Goal: Transaction & Acquisition: Purchase product/service

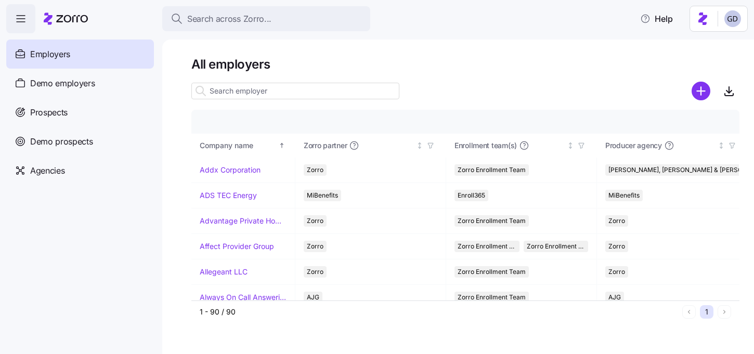
click at [264, 92] on input at bounding box center [295, 91] width 208 height 17
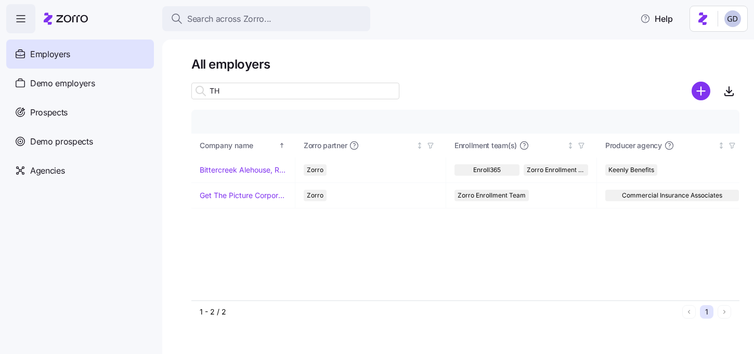
type input "T"
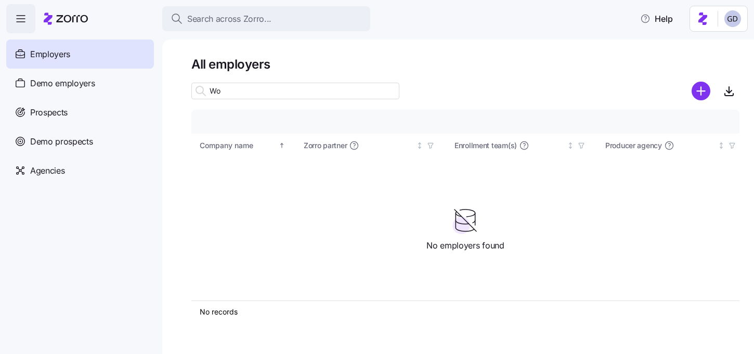
type input "W"
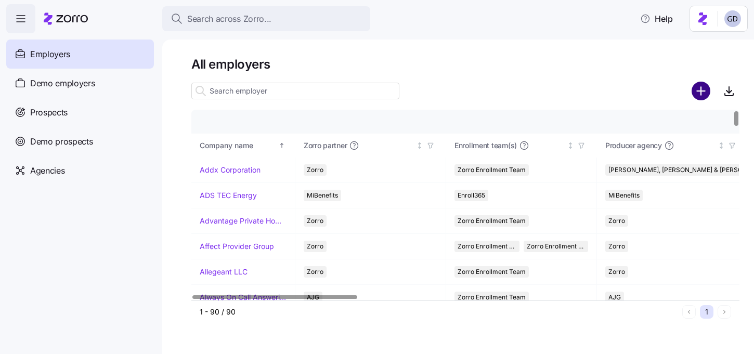
click at [696, 92] on circle "add icon" at bounding box center [701, 91] width 17 height 17
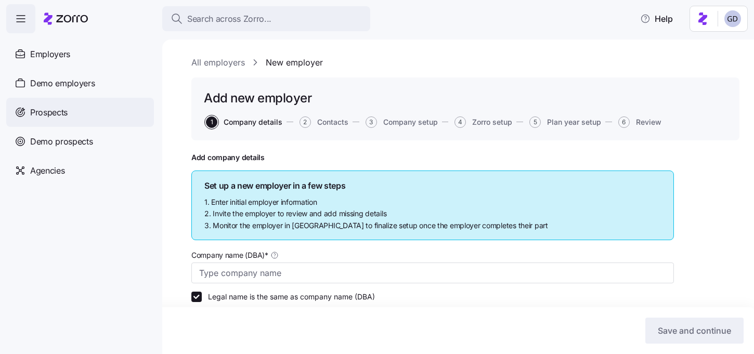
click at [61, 113] on span "Prospects" at bounding box center [48, 112] width 37 height 13
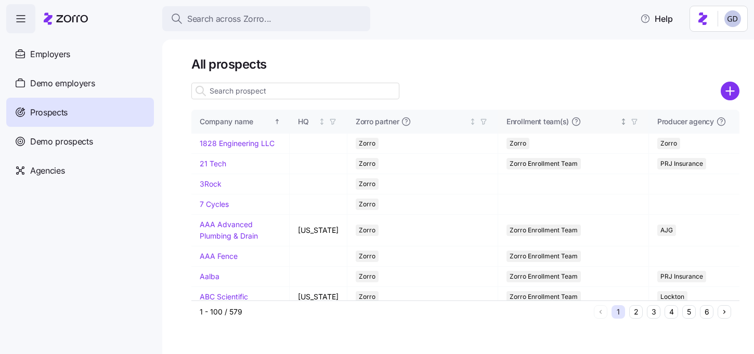
click at [731, 90] on icon "add icon" at bounding box center [730, 91] width 19 height 19
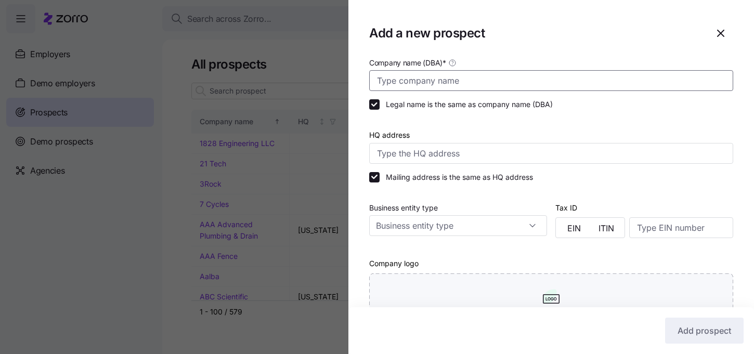
click at [463, 80] on input "Company name (DBA) *" at bounding box center [551, 80] width 364 height 21
type input "W"
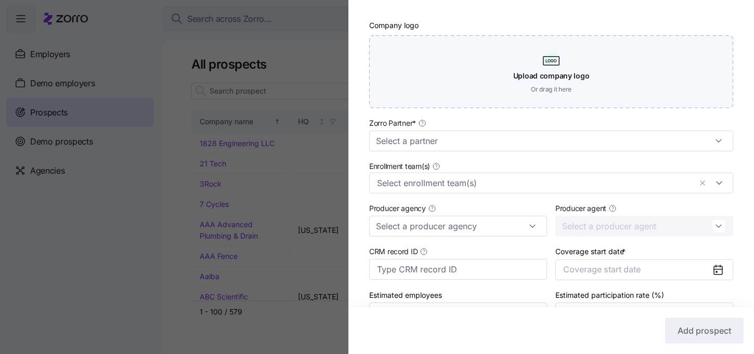
scroll to position [256, 0]
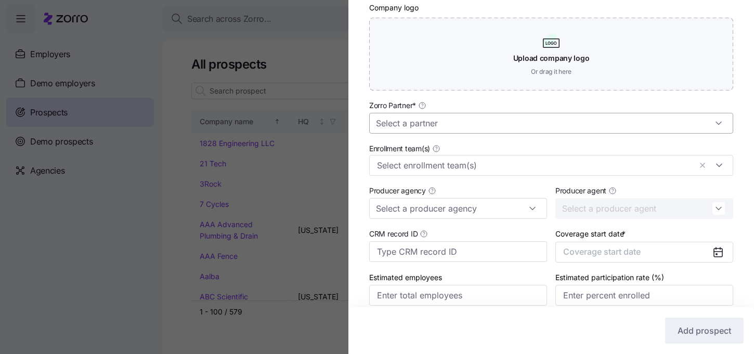
type input "The [PERSON_NAME] Company"
click at [420, 121] on input "Zorro Partner *" at bounding box center [551, 123] width 364 height 21
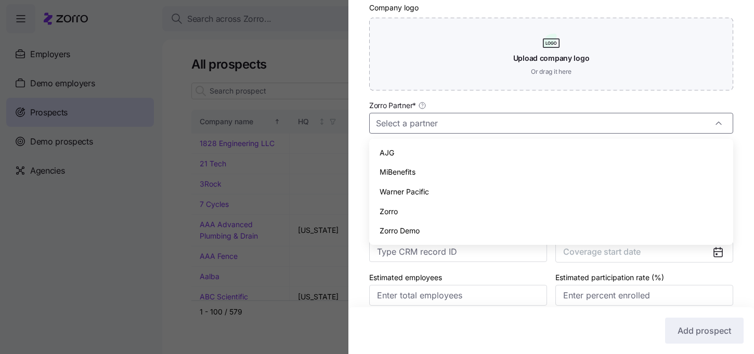
click at [389, 210] on span "Zorro" at bounding box center [389, 211] width 18 height 11
type input "Zorro"
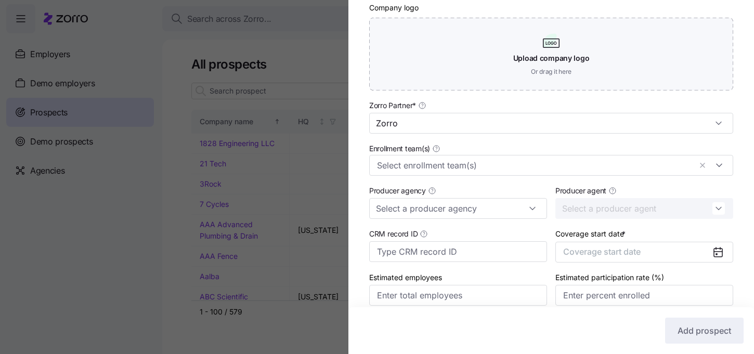
scroll to position [302, 0]
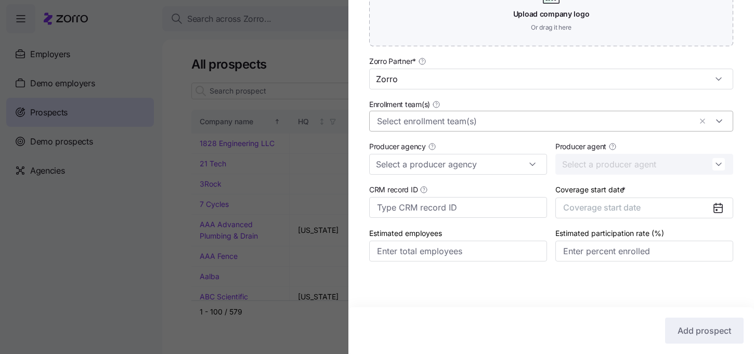
click at [460, 114] on input "Enrollment team(s)" at bounding box center [534, 121] width 314 height 14
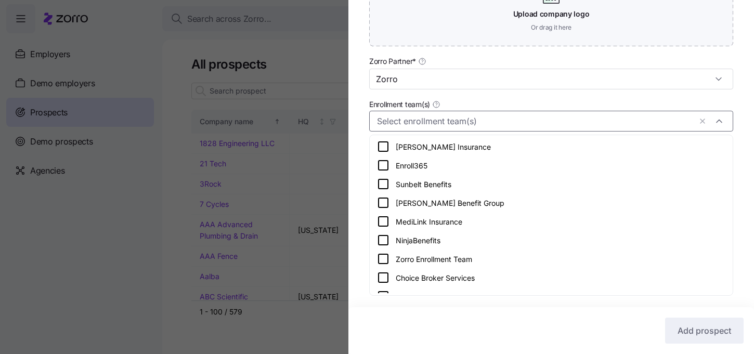
click at [386, 257] on icon at bounding box center [383, 259] width 12 height 12
click at [349, 220] on div "Company name (DBA) * The Wooten Company Legal name is the same as company name …" at bounding box center [551, 19] width 406 height 526
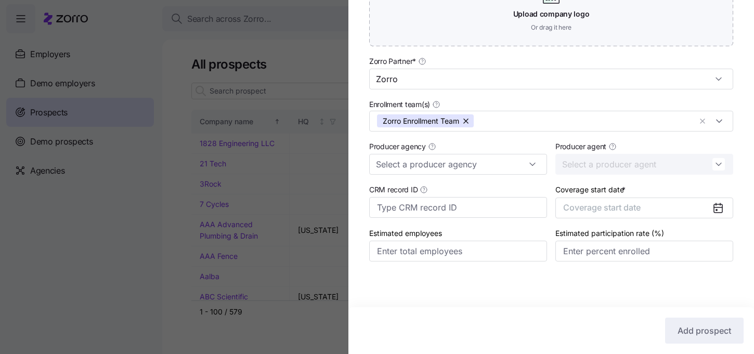
click at [728, 213] on div at bounding box center [722, 208] width 21 height 20
click at [717, 210] on icon at bounding box center [718, 208] width 8 height 8
click at [665, 208] on button "Coverage start date" at bounding box center [644, 208] width 178 height 21
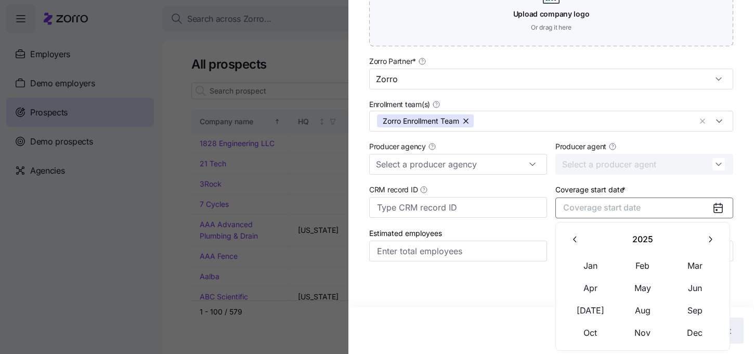
click at [712, 236] on icon "button" at bounding box center [710, 240] width 10 height 10
click at [585, 263] on button "Jan" at bounding box center [591, 266] width 52 height 22
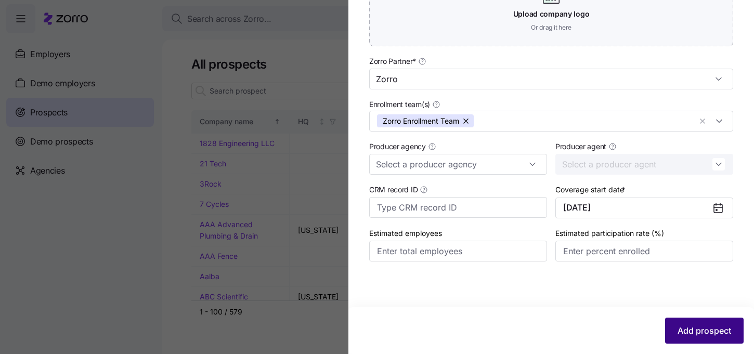
click at [704, 329] on span "Add prospect" at bounding box center [705, 330] width 54 height 12
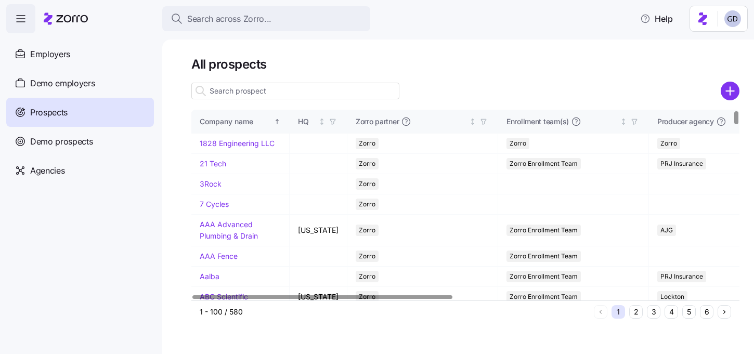
click at [292, 93] on input at bounding box center [295, 91] width 208 height 17
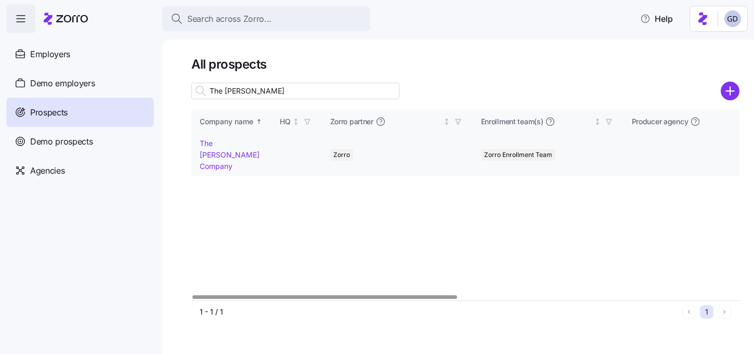
type input "The Wooten"
click at [221, 150] on link "The [PERSON_NAME] Company" at bounding box center [230, 154] width 60 height 31
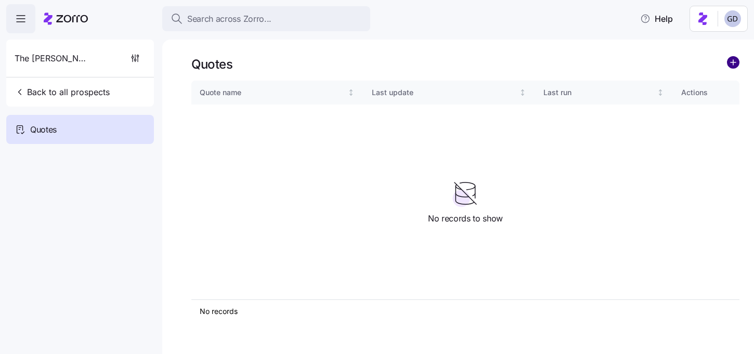
click at [732, 64] on circle "add icon" at bounding box center [732, 62] width 11 height 11
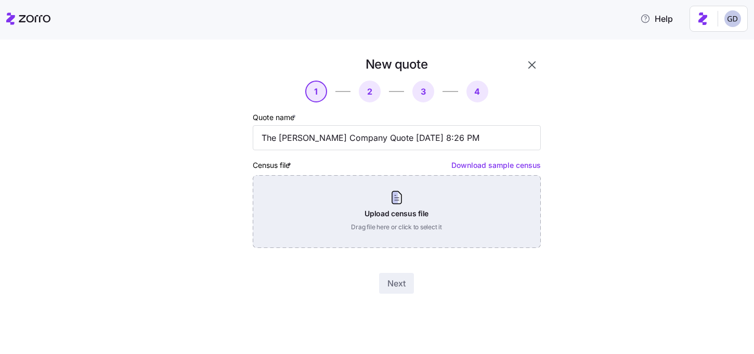
click at [365, 195] on div "Upload census file Drag file here or click to select it" at bounding box center [397, 211] width 288 height 73
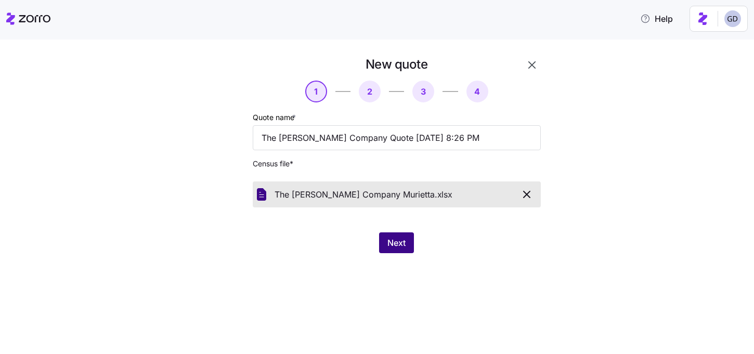
click at [396, 235] on button "Next" at bounding box center [396, 242] width 35 height 21
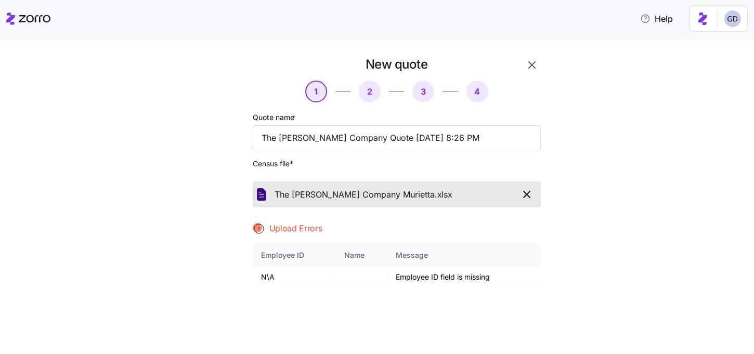
click at [527, 193] on icon "button" at bounding box center [527, 194] width 12 height 12
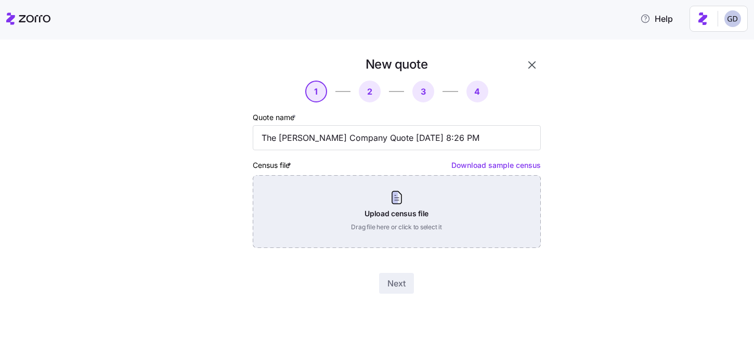
click at [354, 202] on div "Upload census file Drag file here or click to select it" at bounding box center [397, 211] width 288 height 73
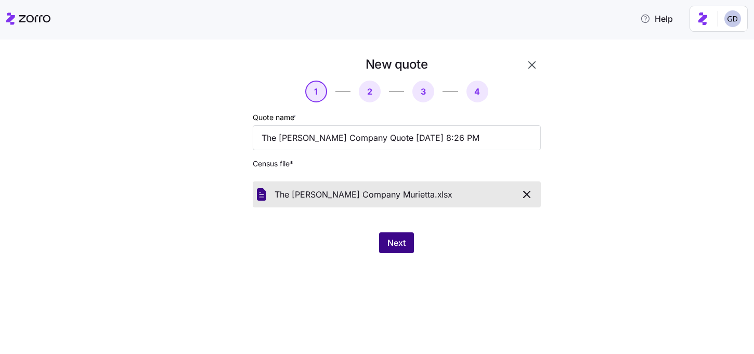
click at [406, 245] on span "Next" at bounding box center [396, 243] width 18 height 12
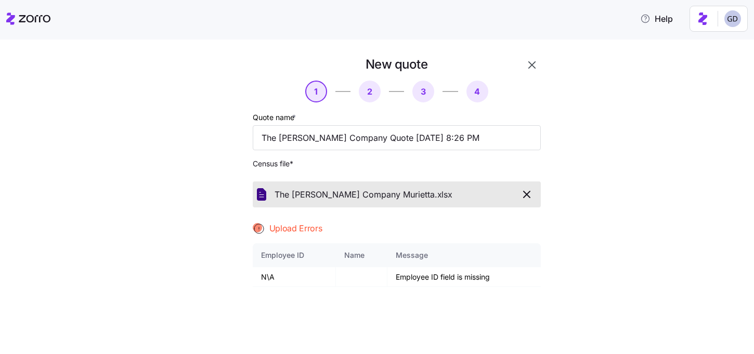
click at [530, 196] on icon "button" at bounding box center [527, 194] width 12 height 12
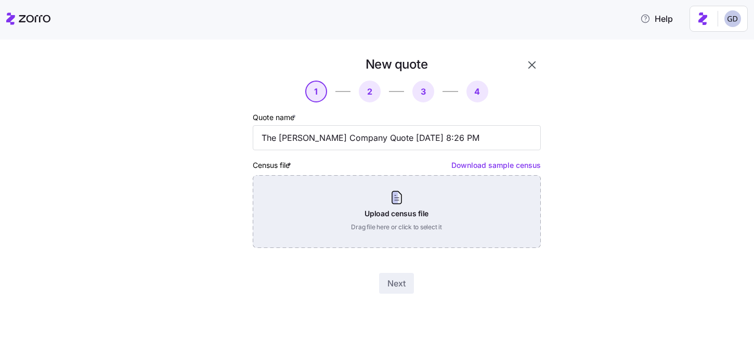
click at [336, 207] on div "Upload census file Drag file here or click to select it" at bounding box center [397, 211] width 288 height 73
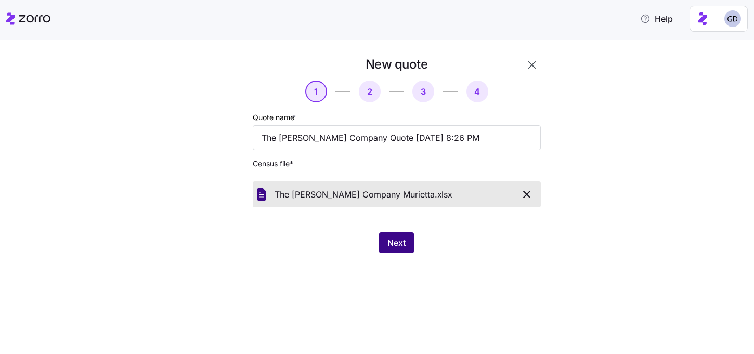
click at [400, 239] on span "Next" at bounding box center [396, 243] width 18 height 12
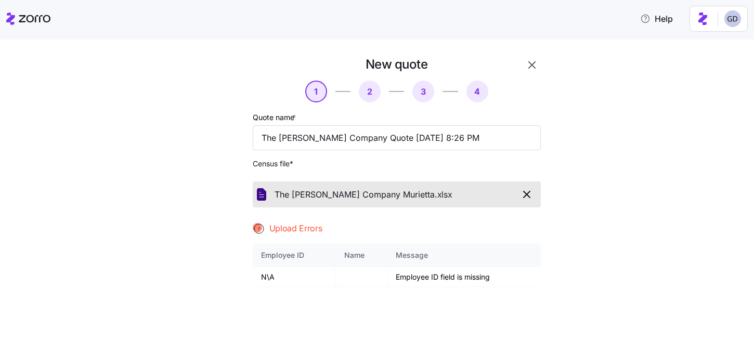
click at [536, 197] on div "The Wooten Company Murietta. xlsx" at bounding box center [397, 194] width 288 height 26
click at [527, 197] on icon "button" at bounding box center [527, 194] width 12 height 12
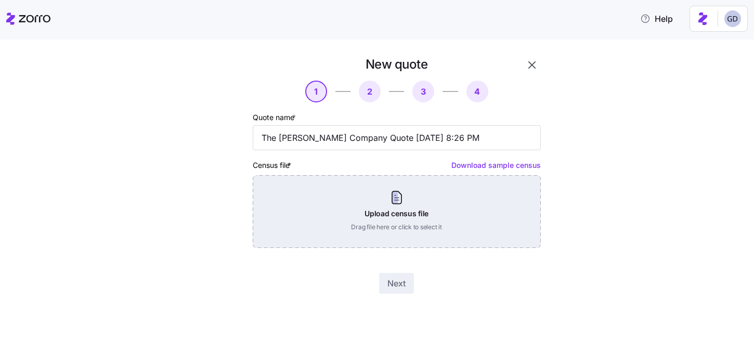
click at [389, 237] on div "Upload census file Drag file here or click to select it" at bounding box center [397, 211] width 288 height 73
click at [361, 216] on div "Upload census file Drag file here or click to select it" at bounding box center [397, 211] width 288 height 73
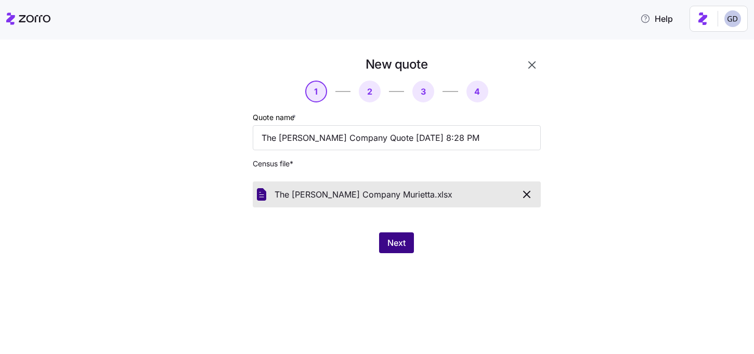
click at [399, 243] on span "Next" at bounding box center [396, 243] width 18 height 12
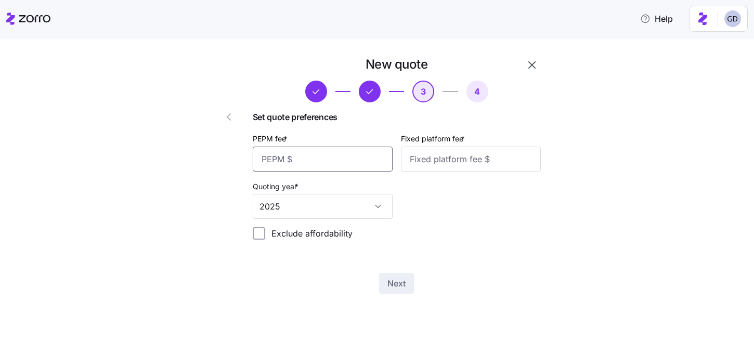
click at [308, 163] on input "PEPM fee *" at bounding box center [323, 159] width 140 height 25
type input "55"
click at [426, 167] on input "Fixed platform fee *" at bounding box center [471, 159] width 140 height 25
type input "100"
click at [395, 292] on button "Next" at bounding box center [396, 283] width 35 height 21
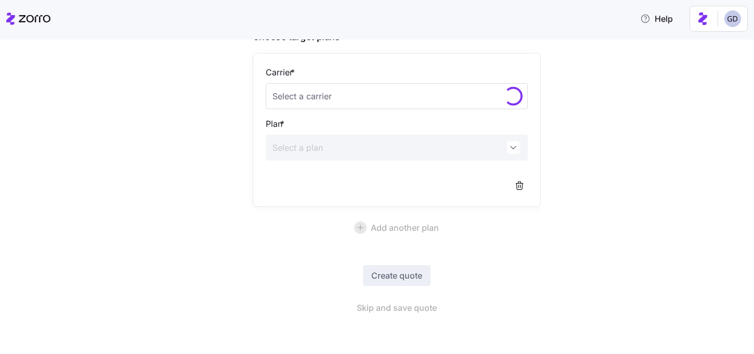
scroll to position [61, 0]
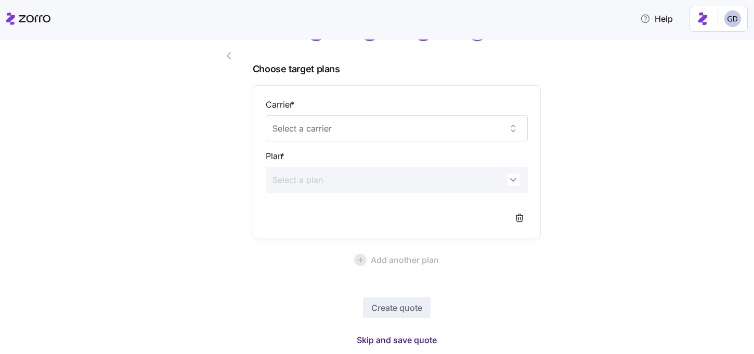
click at [420, 336] on span "Skip and save quote" at bounding box center [397, 340] width 80 height 12
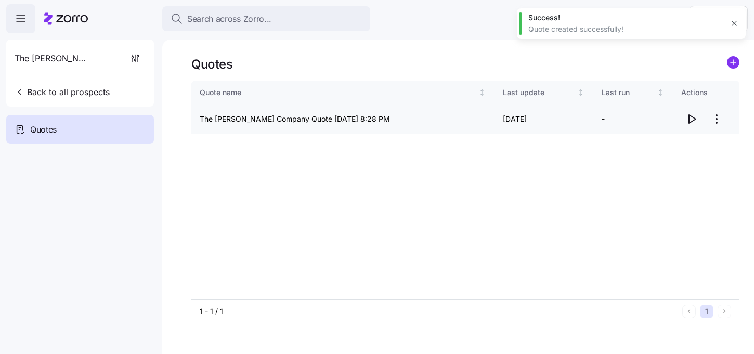
click at [693, 120] on icon "button" at bounding box center [691, 119] width 12 height 12
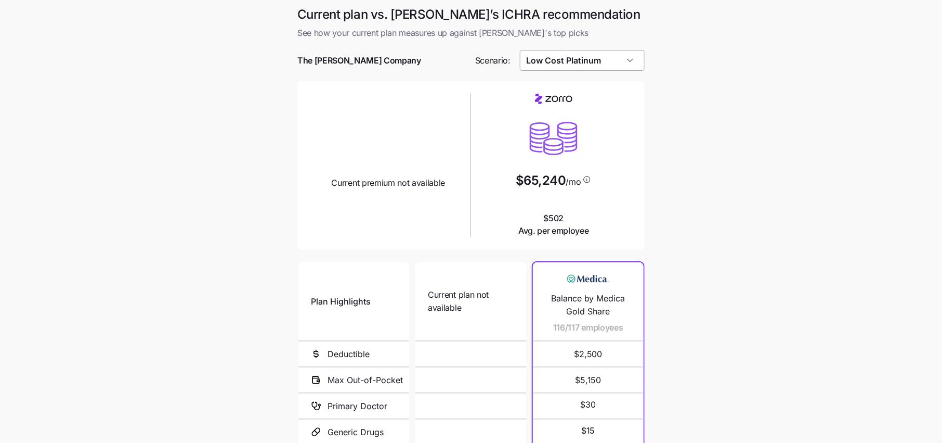
click at [578, 60] on input "Low Cost Platinum" at bounding box center [582, 60] width 125 height 21
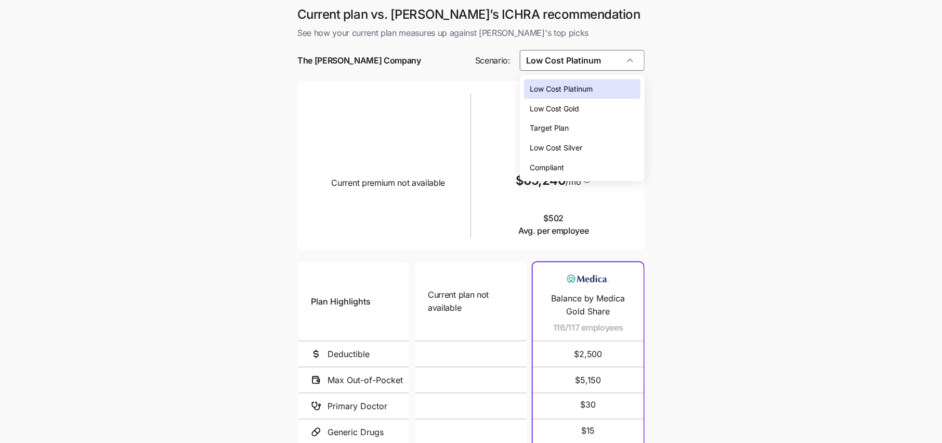
click at [553, 144] on span "Low Cost Silver" at bounding box center [556, 147] width 53 height 11
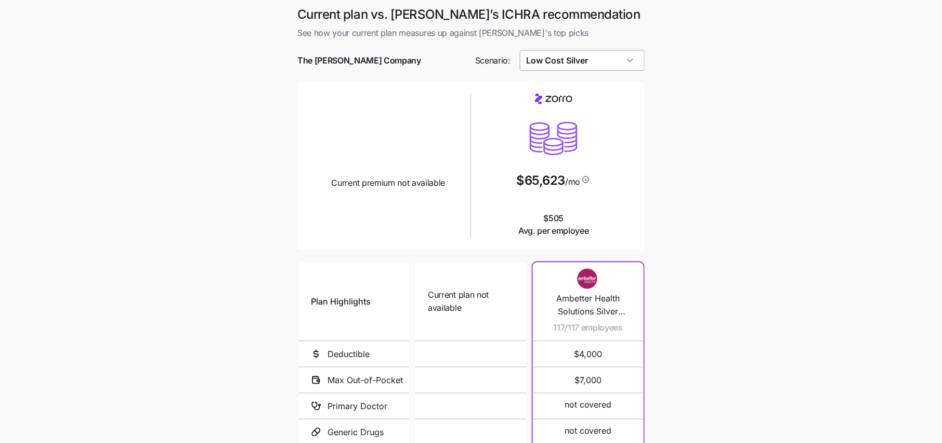
click at [594, 56] on input "Low Cost Silver" at bounding box center [582, 60] width 125 height 21
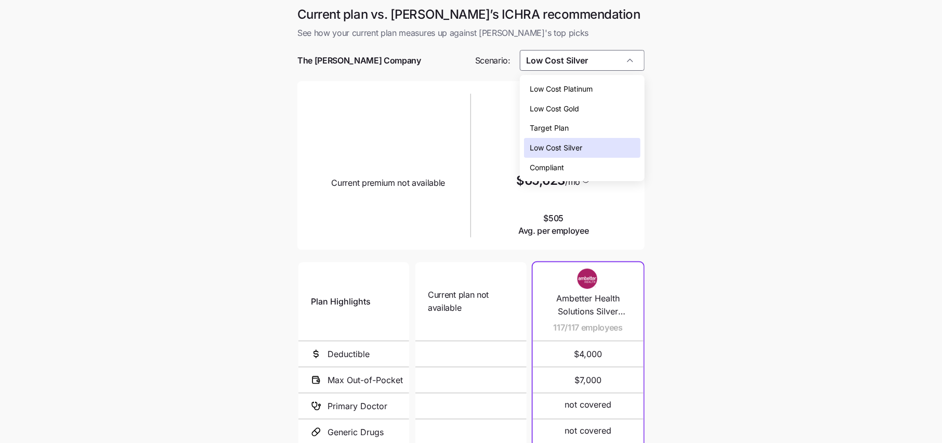
click at [586, 80] on div "Low Cost Platinum" at bounding box center [582, 89] width 116 height 20
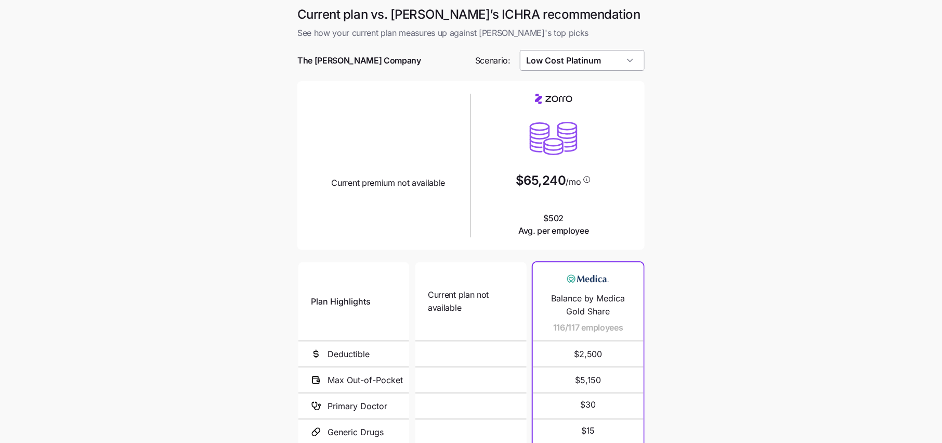
click at [598, 54] on input "Low Cost Platinum" at bounding box center [582, 60] width 125 height 21
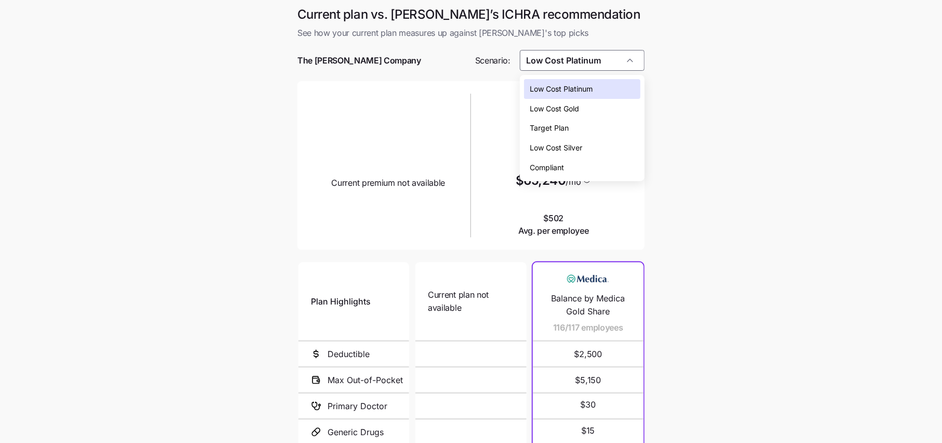
click at [567, 143] on span "Low Cost Silver" at bounding box center [556, 147] width 53 height 11
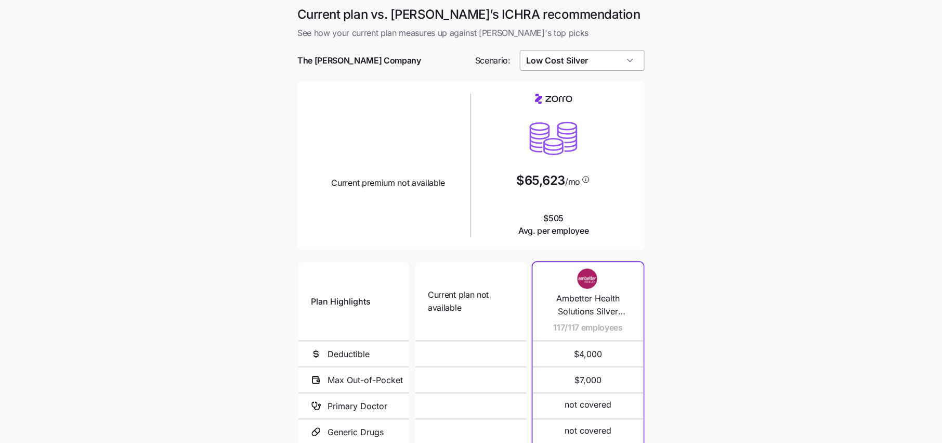
click at [598, 51] on input "Low Cost Silver" at bounding box center [582, 60] width 125 height 21
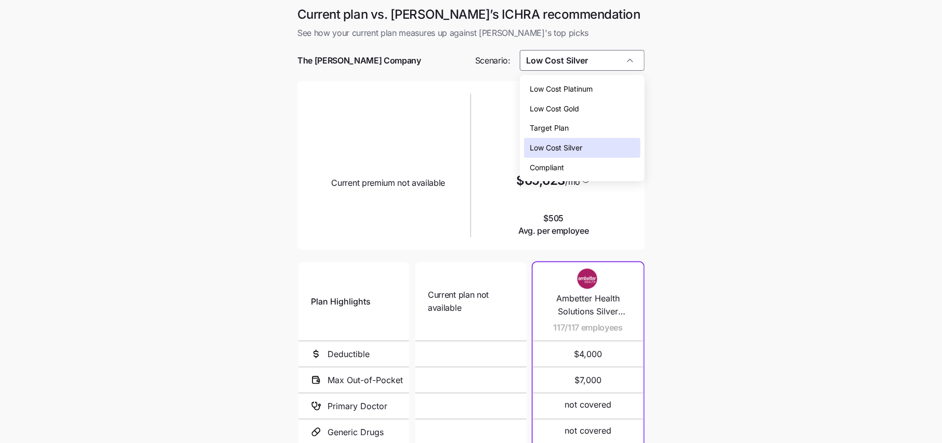
click at [575, 101] on div "Low Cost Gold" at bounding box center [582, 109] width 116 height 20
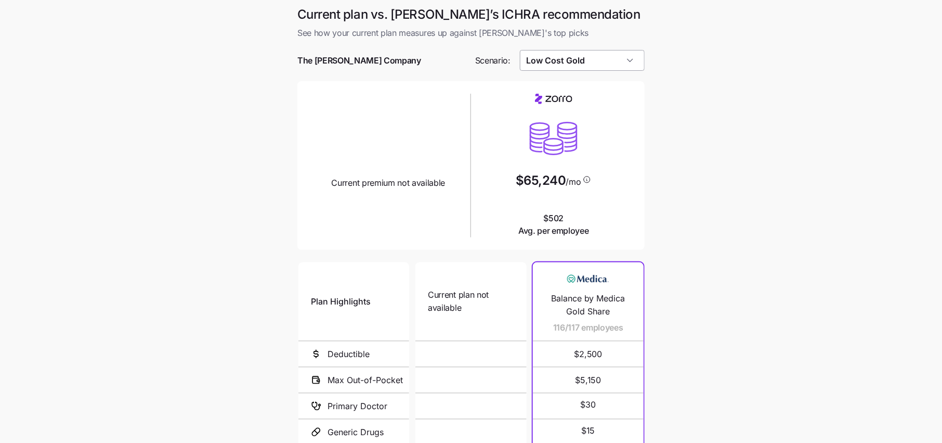
click at [601, 61] on input "Low Cost Gold" at bounding box center [582, 60] width 125 height 21
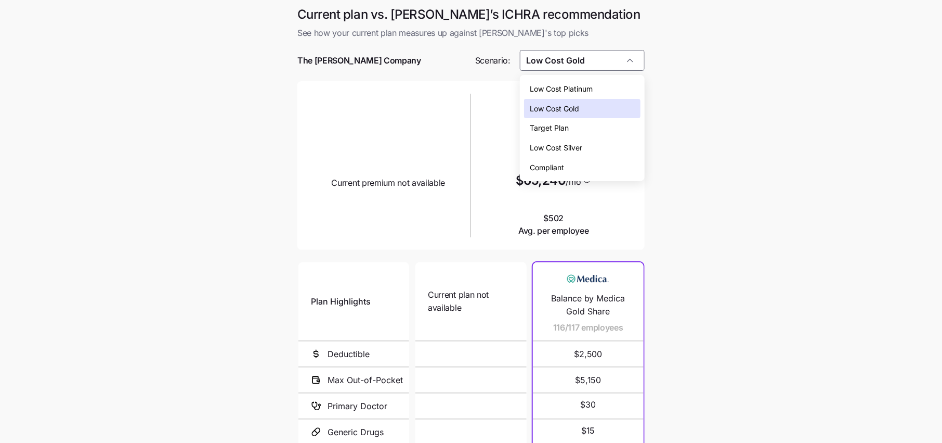
click at [568, 139] on div "Low Cost Silver" at bounding box center [582, 148] width 116 height 20
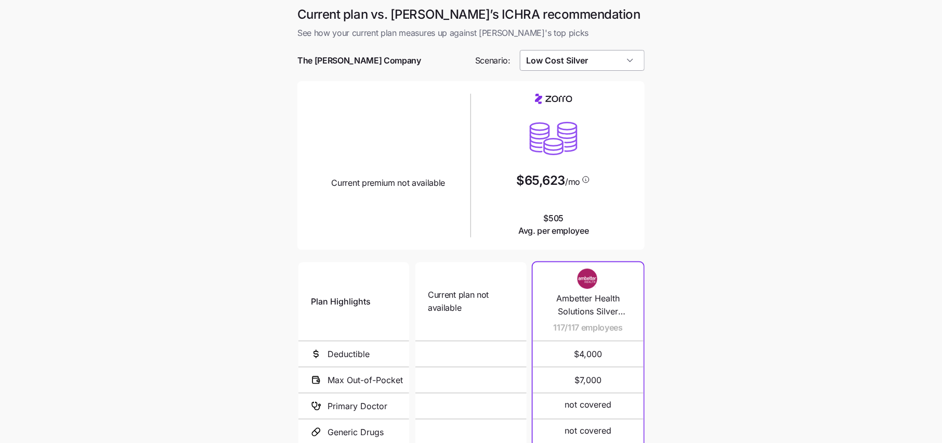
click at [578, 69] on input "Low Cost Silver" at bounding box center [582, 60] width 125 height 21
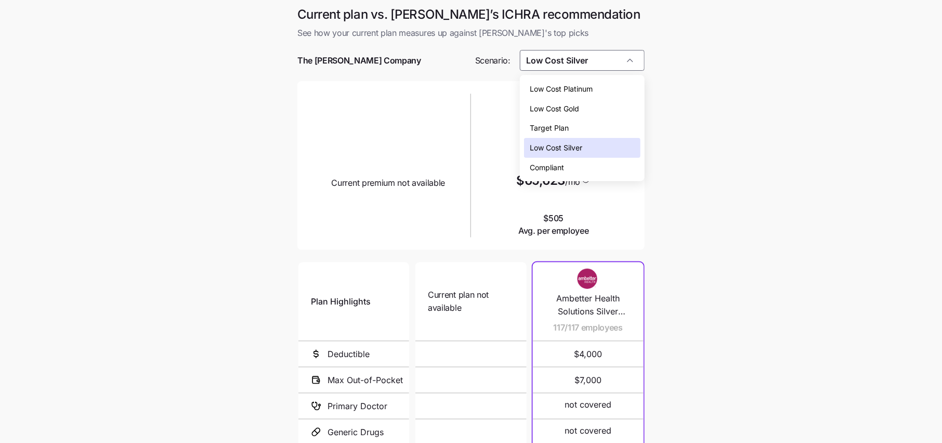
click at [571, 89] on span "Low Cost Platinum" at bounding box center [561, 88] width 63 height 11
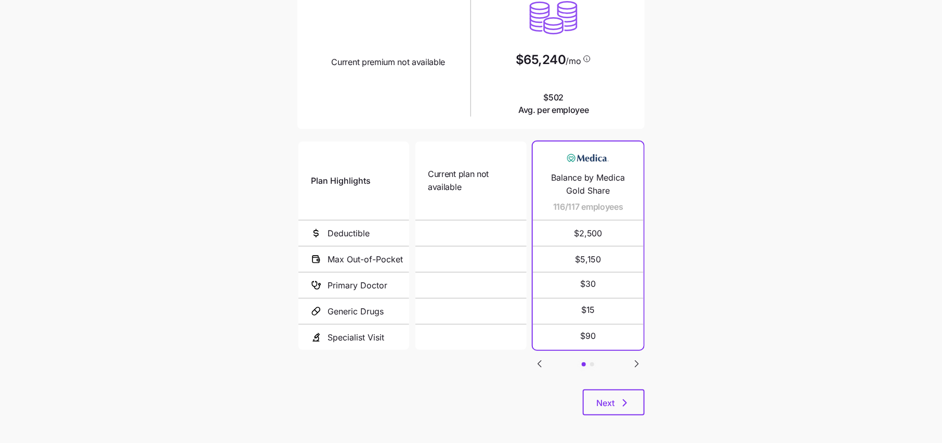
scroll to position [123, 0]
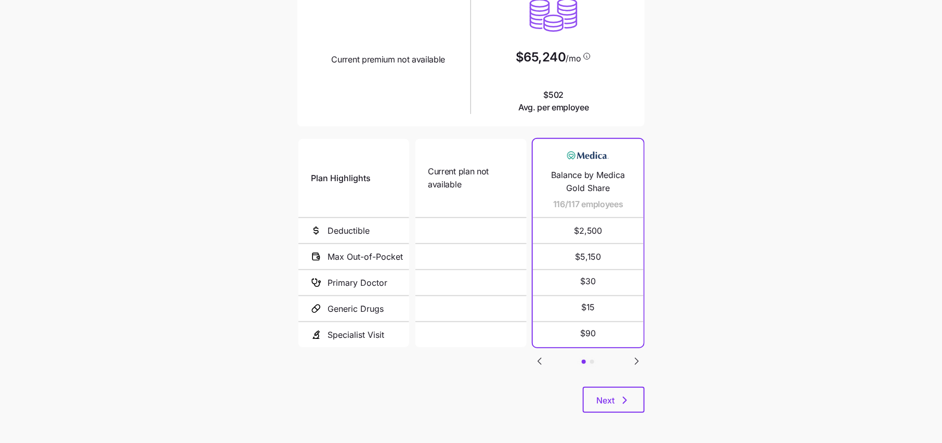
click at [634, 361] on icon "Go to next slide" at bounding box center [637, 361] width 12 height 12
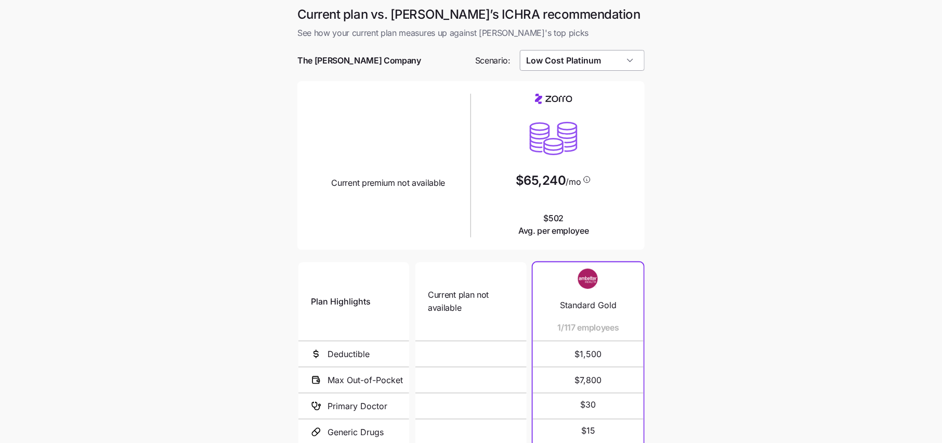
click at [594, 61] on input "Low Cost Platinum" at bounding box center [582, 60] width 125 height 21
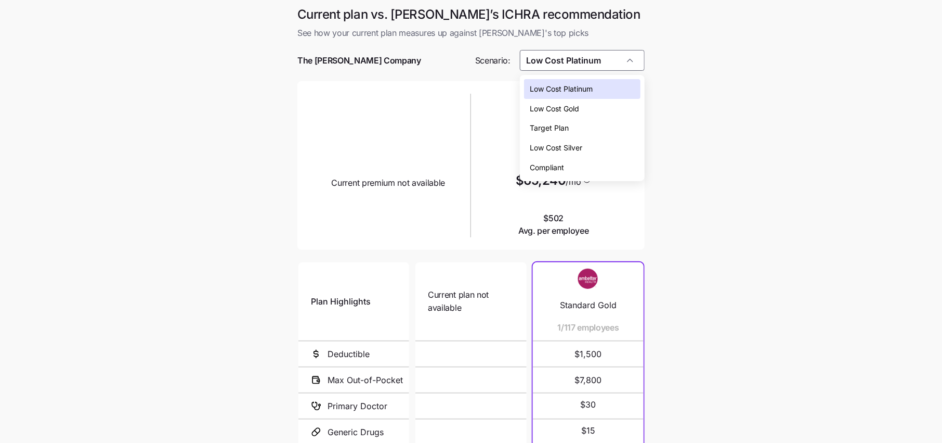
click at [580, 103] on span "Low Cost Gold" at bounding box center [554, 108] width 49 height 11
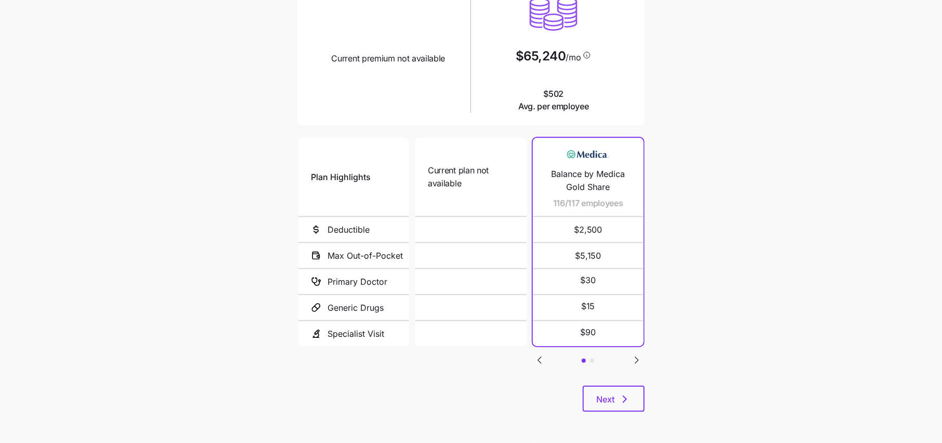
scroll to position [4, 0]
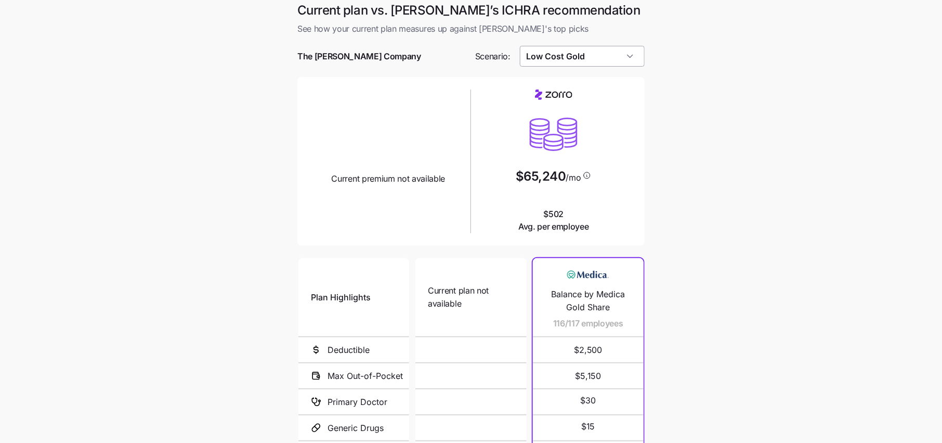
click at [612, 51] on input "Low Cost Gold" at bounding box center [582, 56] width 125 height 21
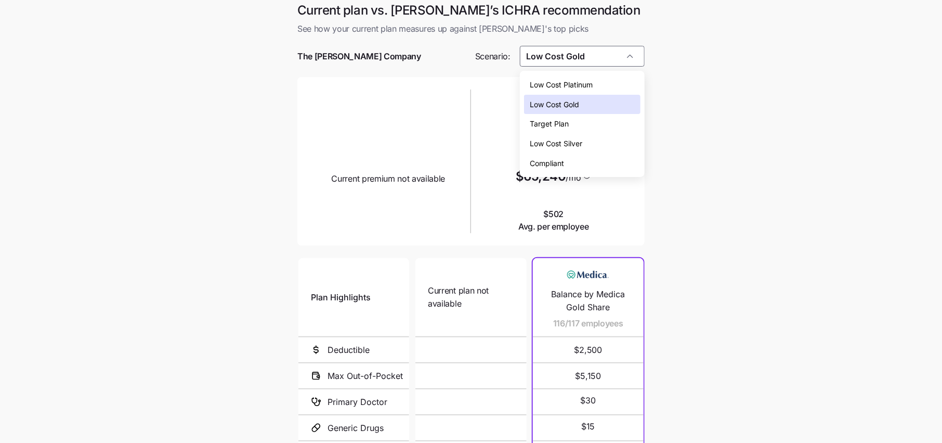
click at [578, 144] on span "Low Cost Silver" at bounding box center [556, 143] width 53 height 11
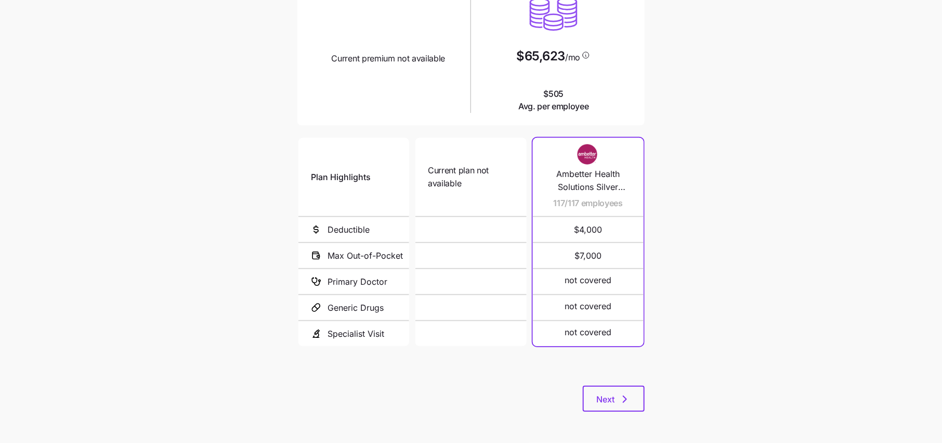
scroll to position [0, 0]
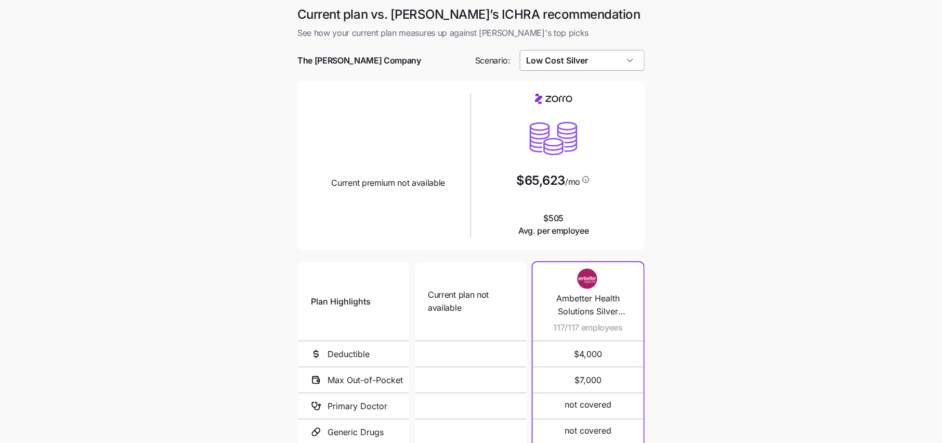
click at [585, 70] on input "Low Cost Silver" at bounding box center [582, 60] width 125 height 21
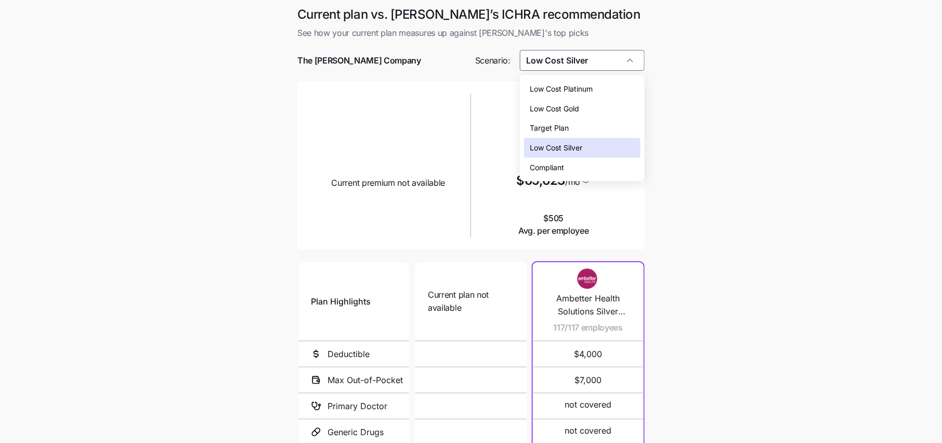
click at [566, 95] on div "Low Cost Platinum" at bounding box center [582, 89] width 116 height 20
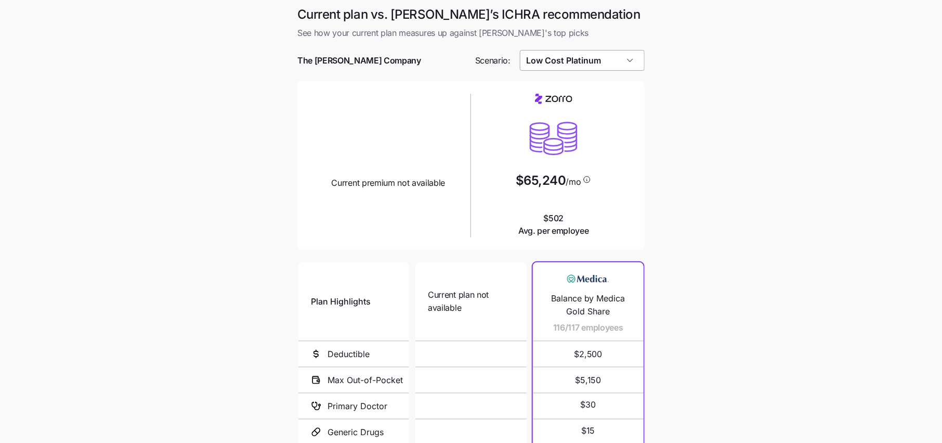
click at [567, 53] on input "Low Cost Platinum" at bounding box center [582, 60] width 125 height 21
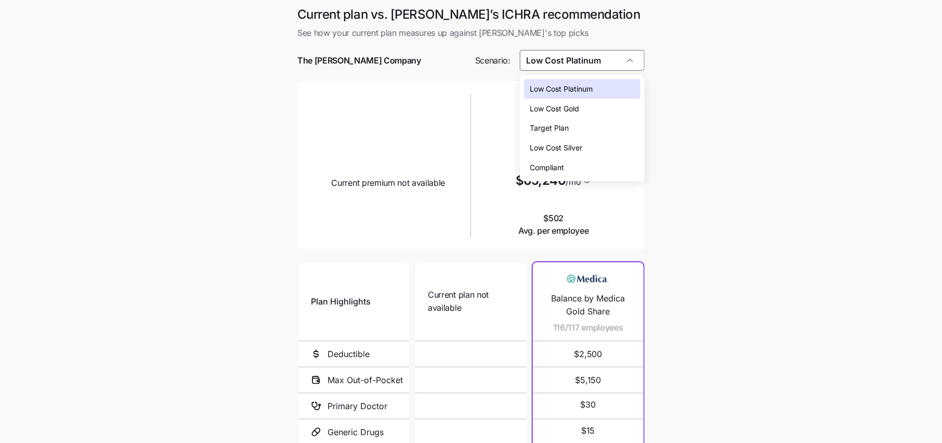
click at [567, 107] on span "Low Cost Gold" at bounding box center [554, 108] width 49 height 11
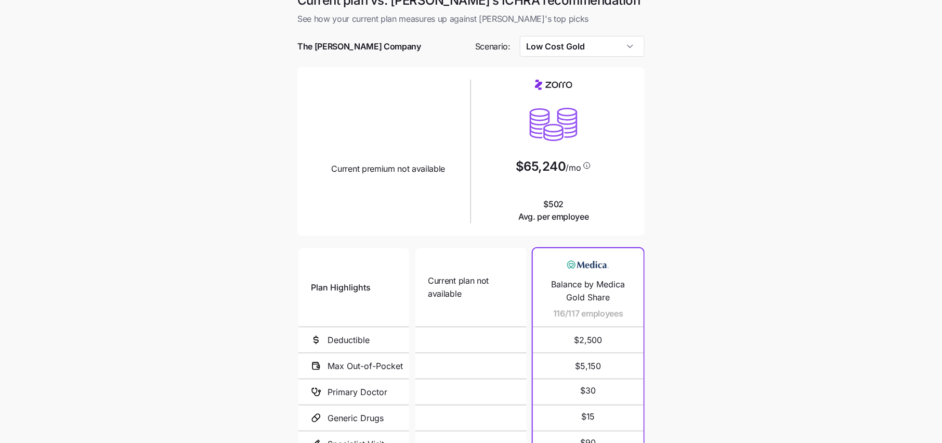
scroll to position [16, 0]
click at [593, 37] on input "Low Cost Gold" at bounding box center [582, 44] width 125 height 21
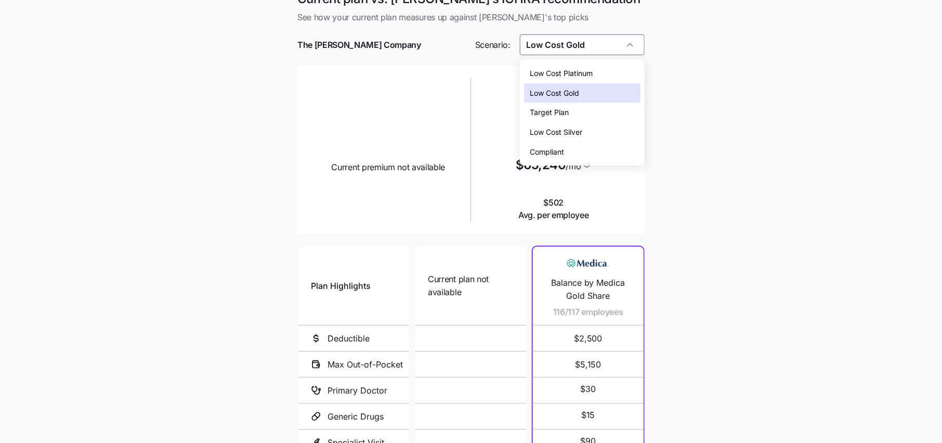
click at [591, 128] on div "Low Cost Silver" at bounding box center [582, 132] width 116 height 20
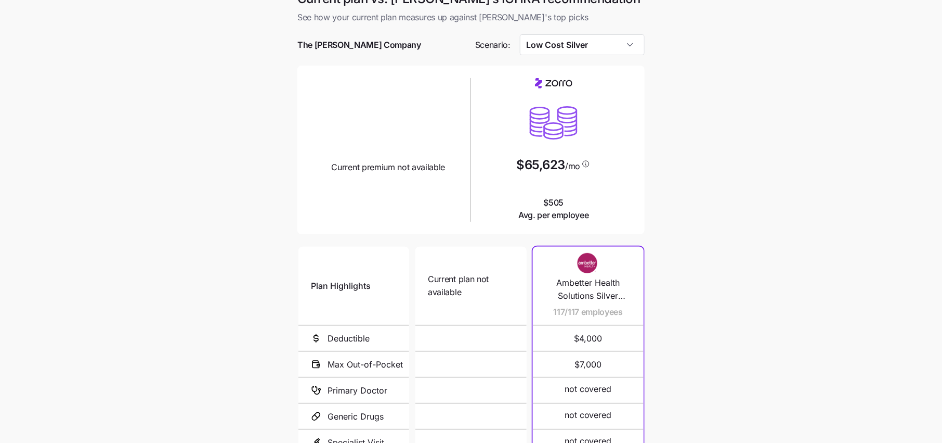
scroll to position [0, 0]
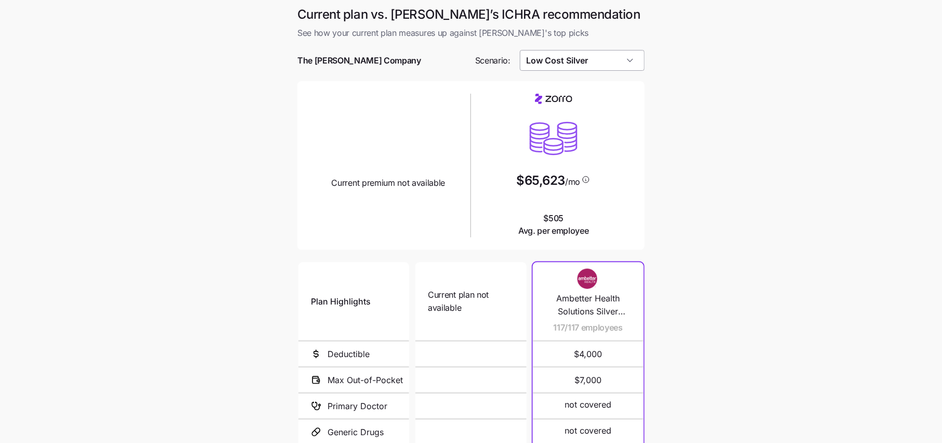
click at [596, 56] on input "Low Cost Silver" at bounding box center [582, 60] width 125 height 21
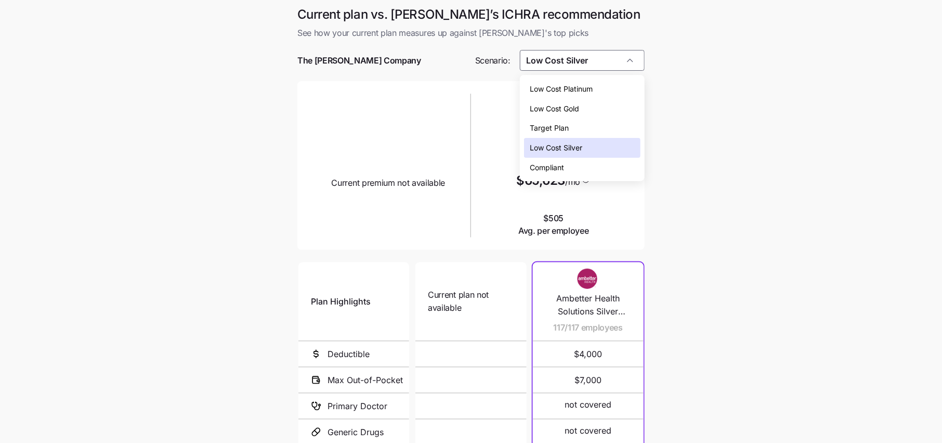
click at [590, 78] on div "Low Cost Platinum Low Cost Gold Target Plan Low Cost Silver Compliant" at bounding box center [582, 128] width 125 height 106
click at [590, 83] on span "Low Cost Platinum" at bounding box center [561, 88] width 63 height 11
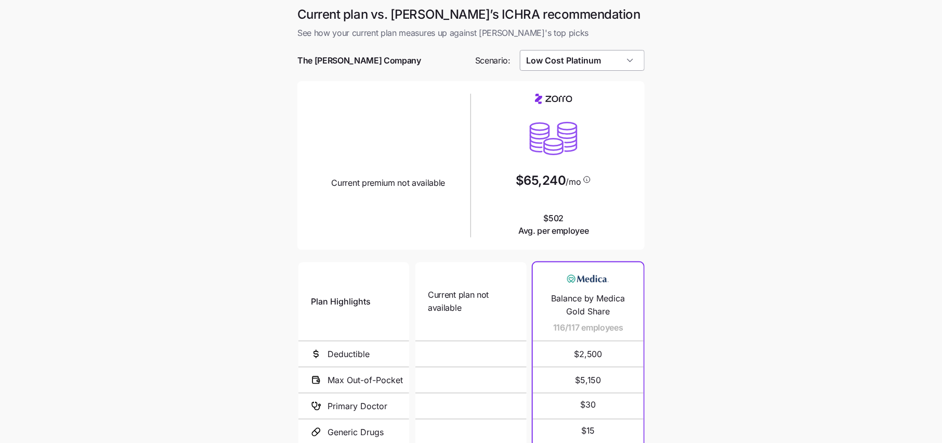
click at [593, 62] on input "Low Cost Platinum" at bounding box center [582, 60] width 125 height 21
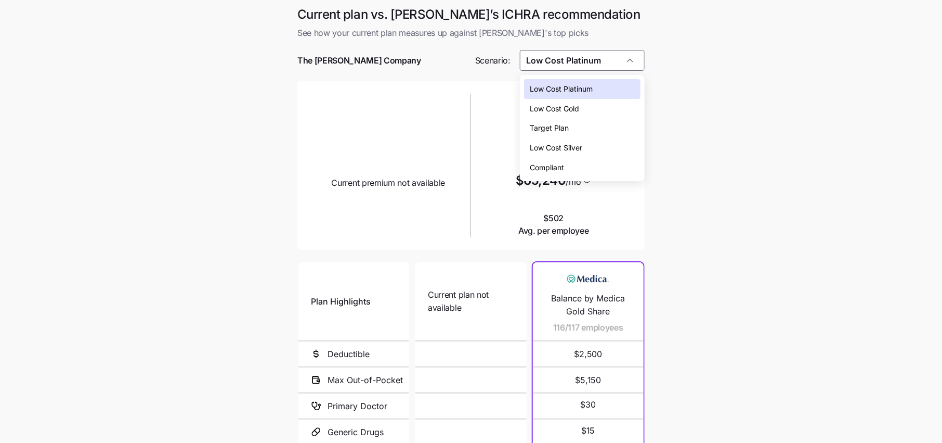
click at [575, 141] on div "Low Cost Silver" at bounding box center [582, 148] width 116 height 20
type input "Low Cost Silver"
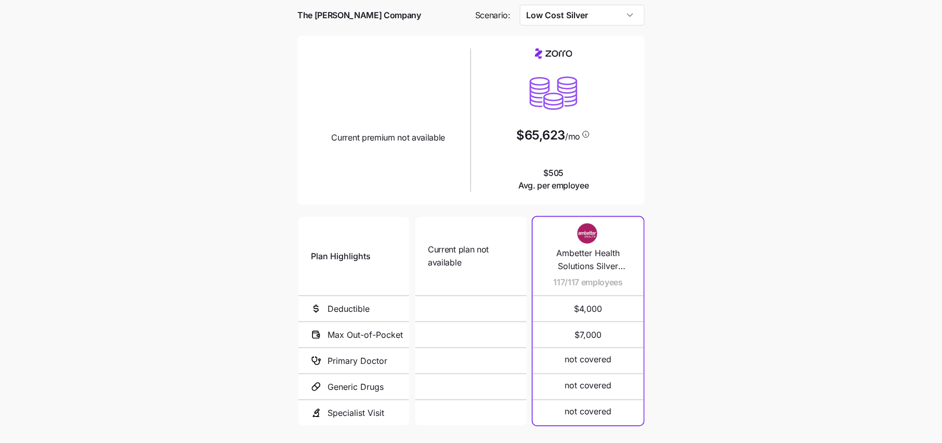
scroll to position [57, 0]
